Goal: Task Accomplishment & Management: Use online tool/utility

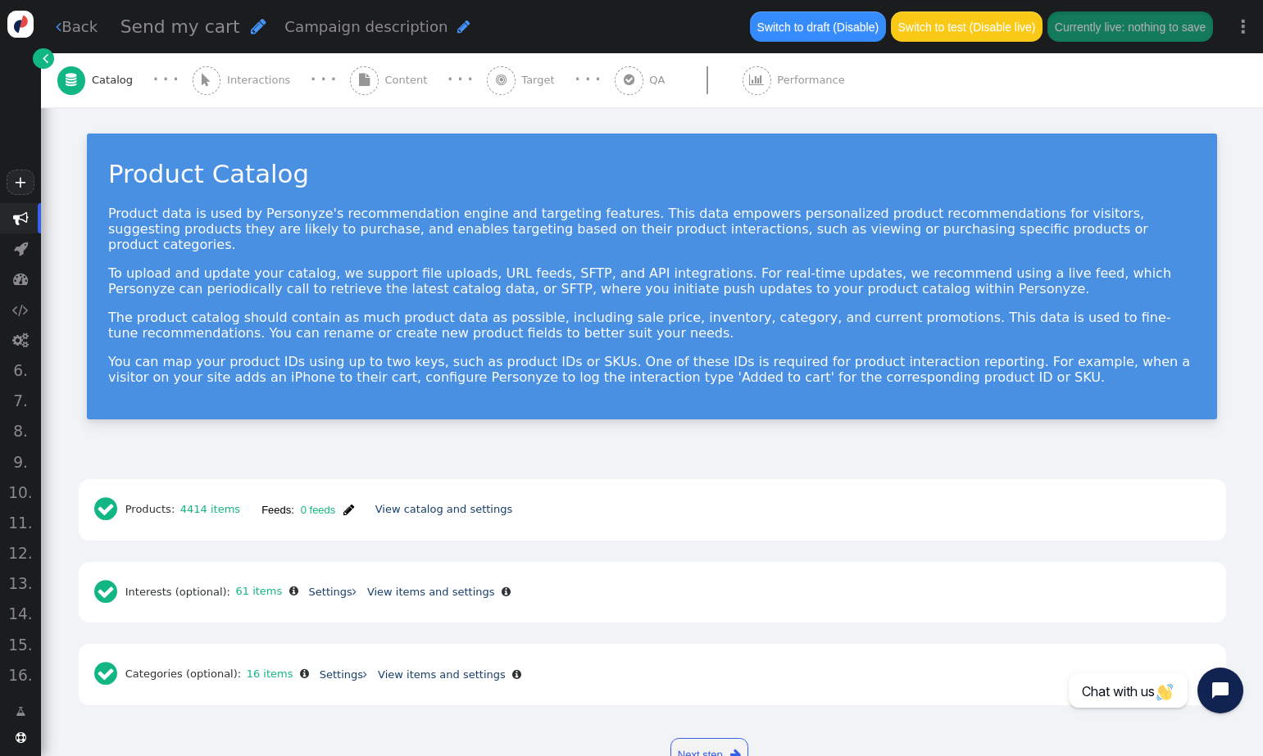
click at [38, 52] on link "" at bounding box center [43, 58] width 20 height 20
click at [348, 504] on span "" at bounding box center [348, 510] width 11 height 12
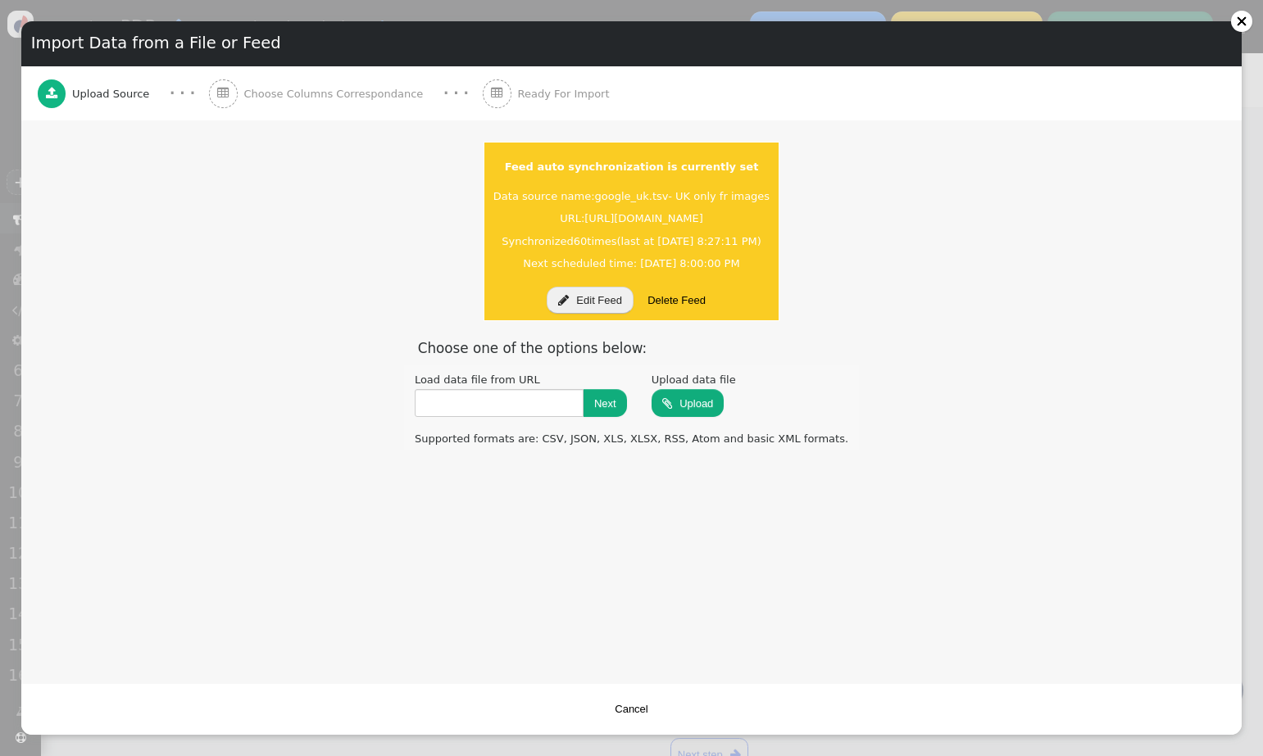
click at [601, 302] on button " Edit Feed" at bounding box center [589, 301] width 87 height 28
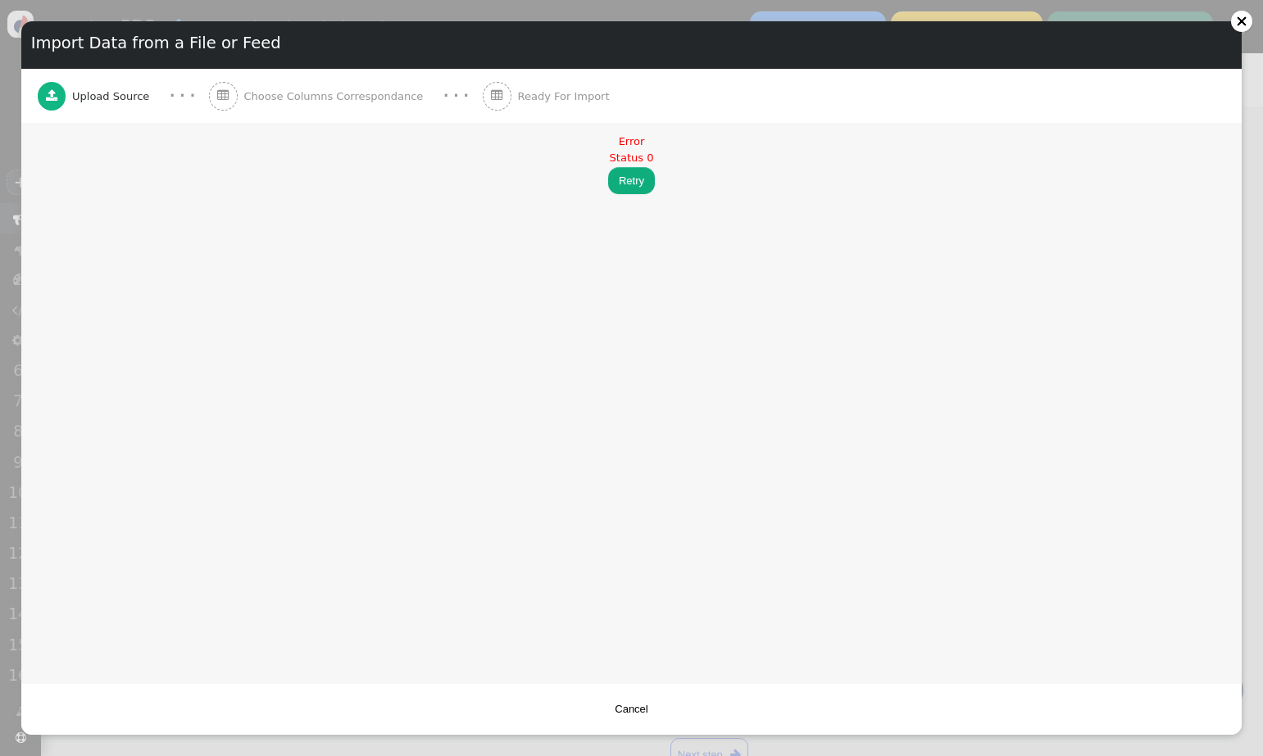
click at [636, 182] on button "Retry" at bounding box center [631, 181] width 47 height 28
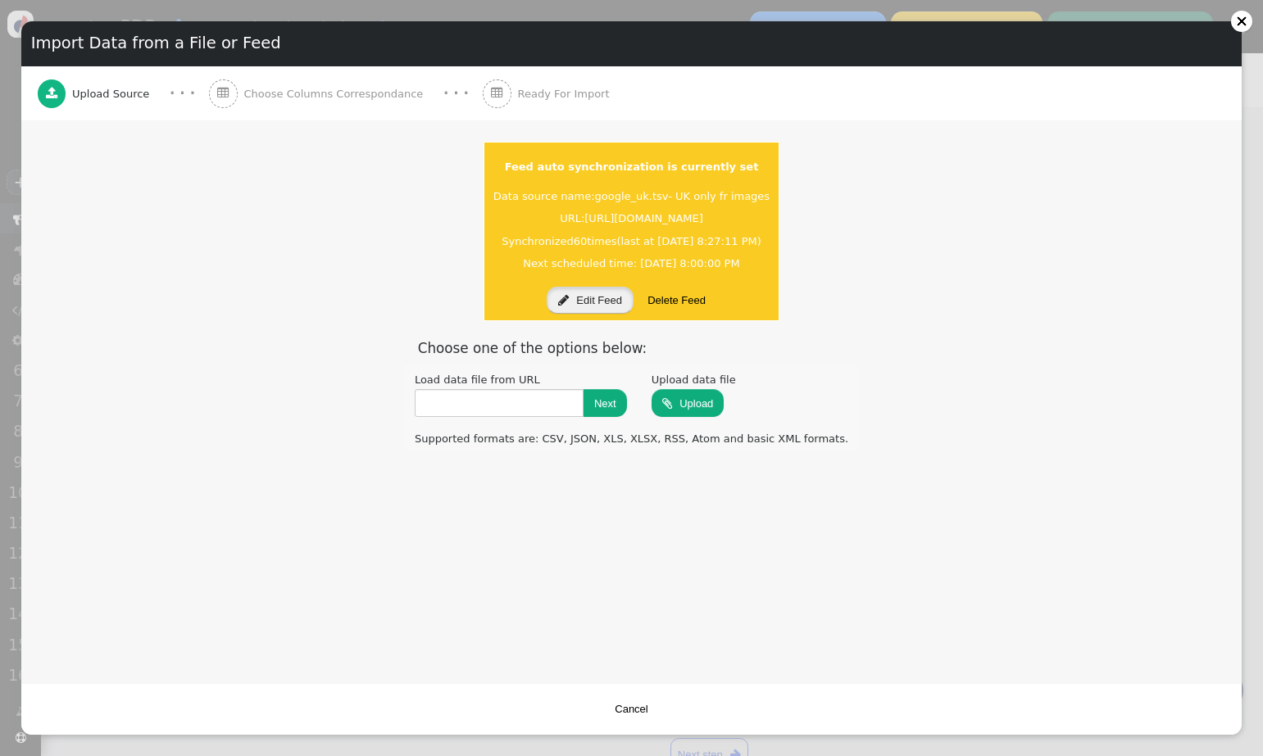
click at [612, 297] on button " Edit Feed" at bounding box center [589, 301] width 87 height 28
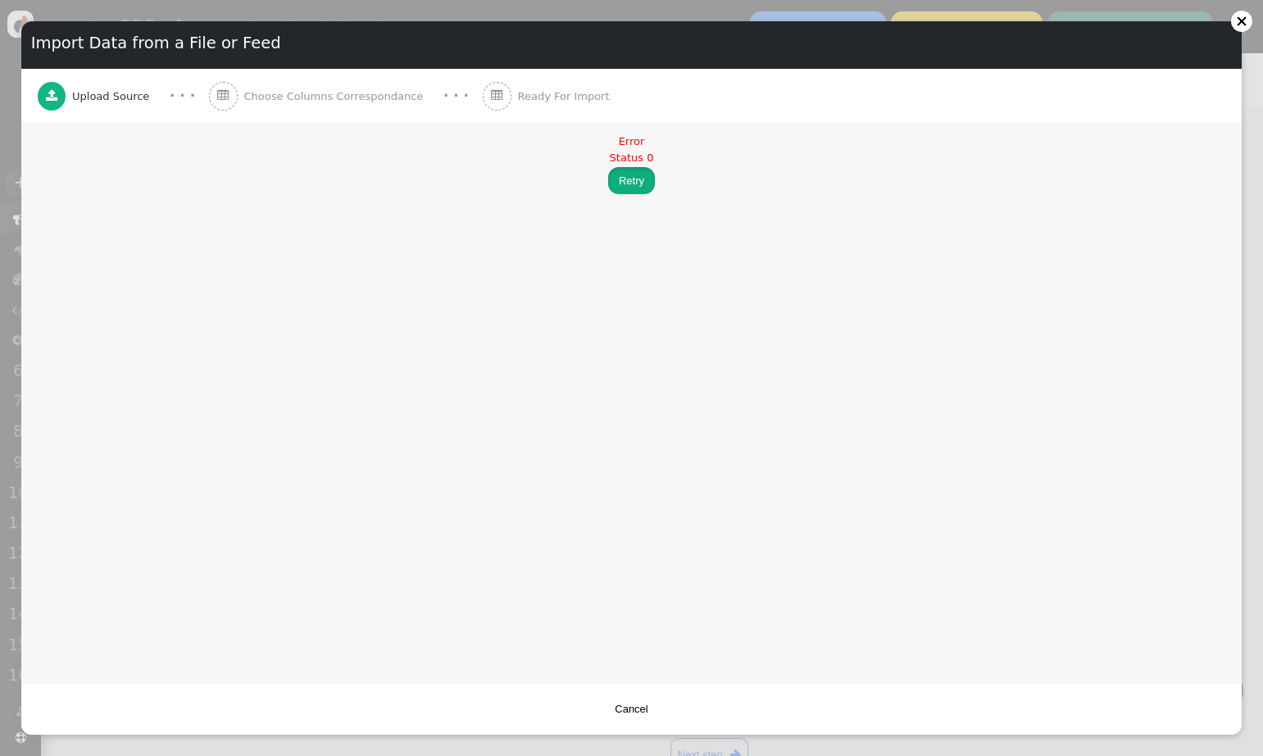
click at [631, 181] on button "Retry" at bounding box center [631, 181] width 47 height 28
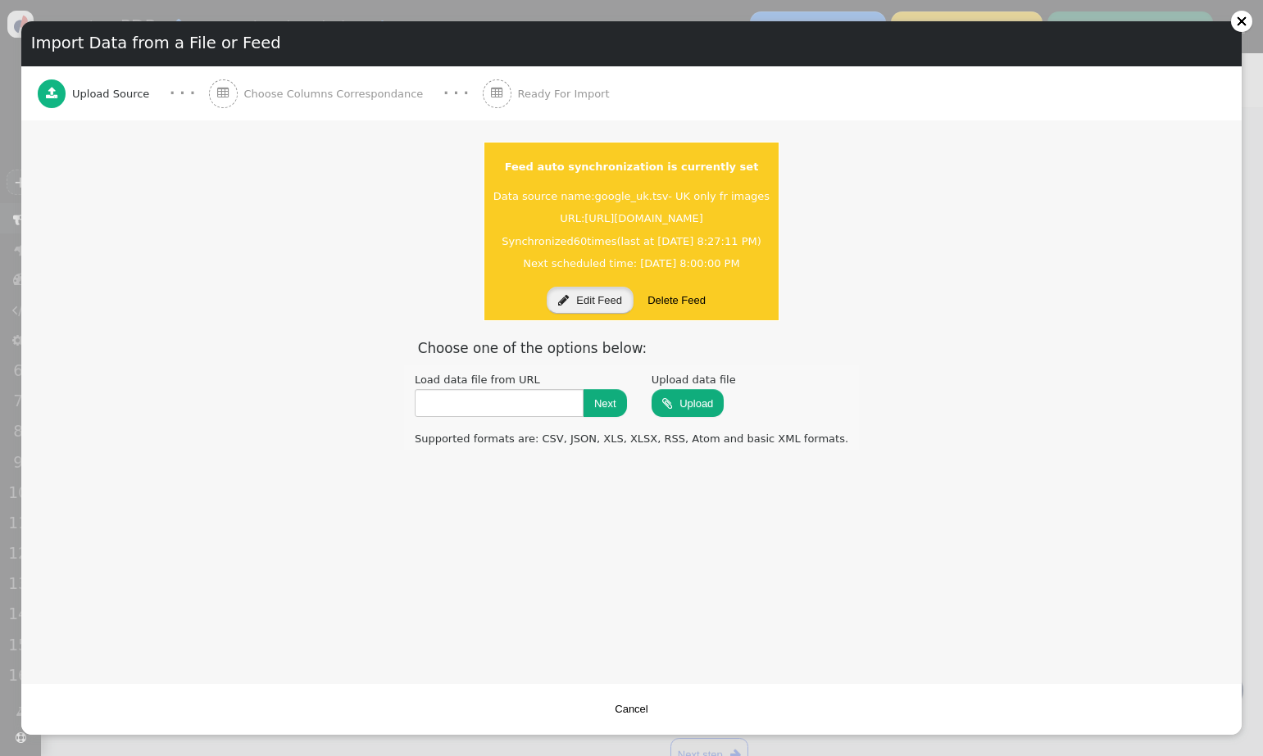
click at [584, 296] on button " Edit Feed" at bounding box center [589, 301] width 87 height 28
